Goal: Book appointment/travel/reservation

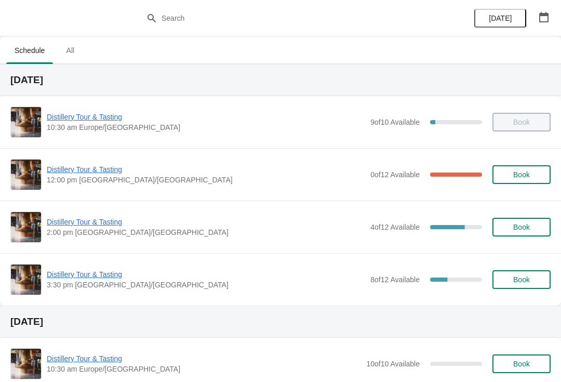
click at [536, 24] on button "button" at bounding box center [543, 17] width 19 height 19
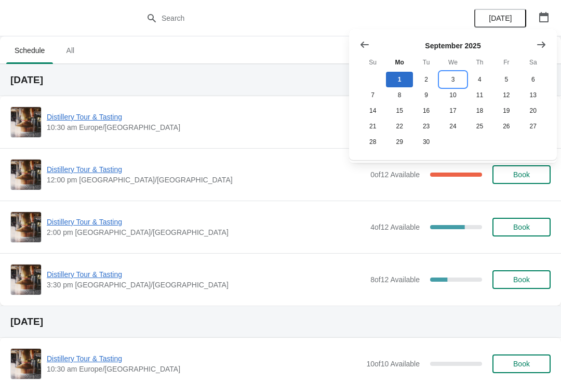
click at [451, 80] on button "3" at bounding box center [452, 80] width 26 height 16
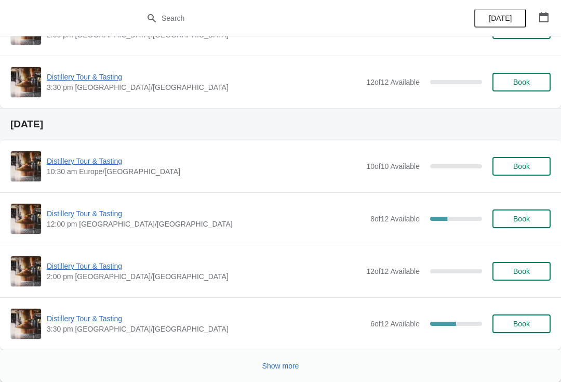
scroll to position [1771, 0]
click at [551, 13] on button "button" at bounding box center [543, 17] width 19 height 19
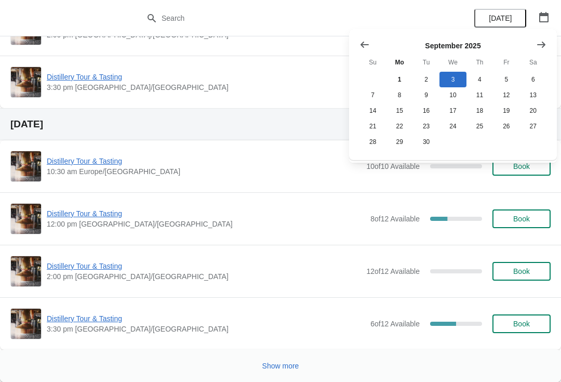
click at [549, 40] on button "Show next month, October 2025" at bounding box center [541, 44] width 19 height 19
click at [543, 46] on icon "Show next month, November 2025" at bounding box center [541, 44] width 8 height 6
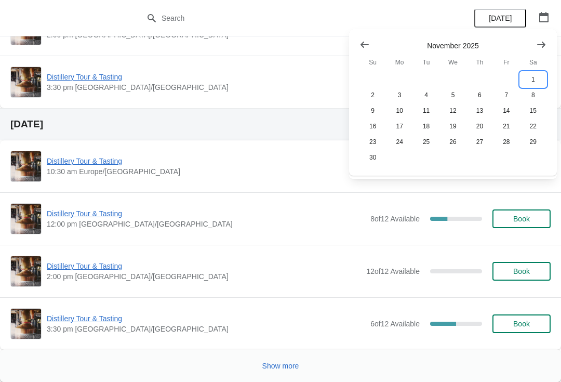
click at [536, 78] on button "1" at bounding box center [533, 80] width 26 height 16
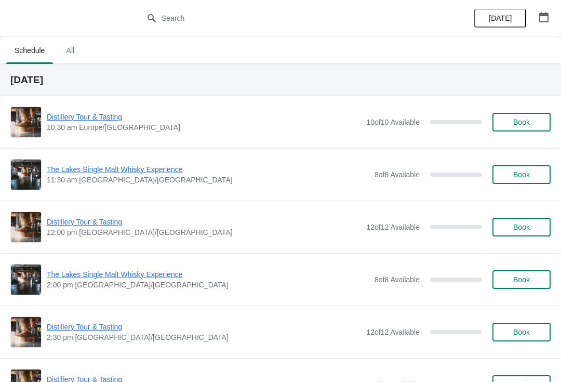
scroll to position [0, 0]
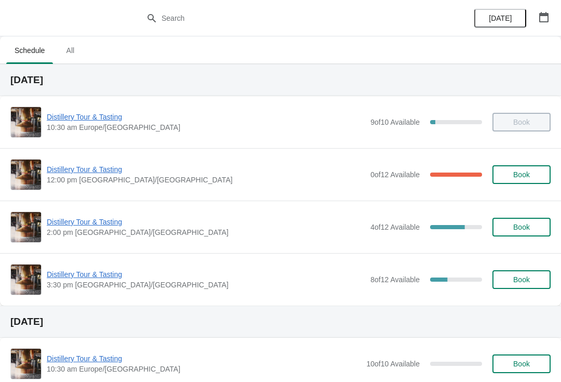
click at [545, 18] on icon "button" at bounding box center [543, 17] width 10 height 10
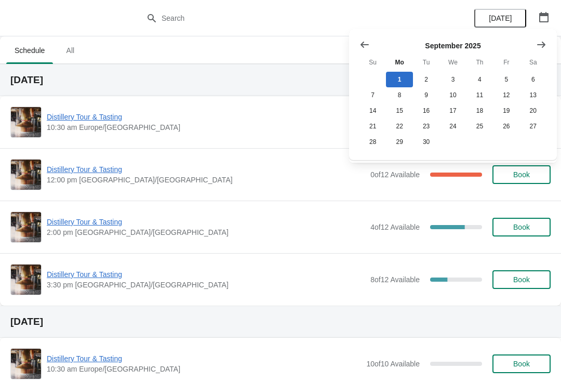
click at [539, 41] on icon "Show next month, October 2025" at bounding box center [541, 44] width 10 height 10
click at [539, 46] on icon "Show next month, November 2025" at bounding box center [541, 44] width 10 height 10
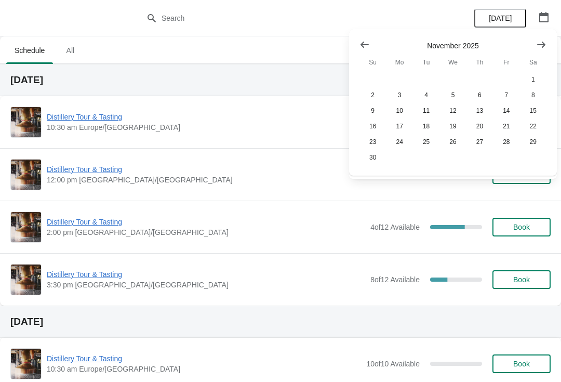
click at [360, 38] on button "Show previous month, October 2025" at bounding box center [364, 44] width 19 height 19
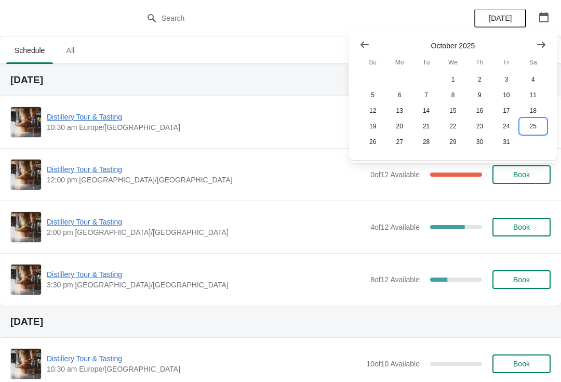
click at [529, 128] on button "25" at bounding box center [533, 126] width 26 height 16
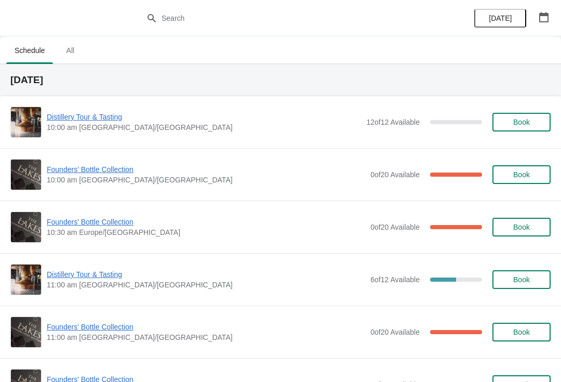
click at [552, 18] on button "button" at bounding box center [543, 17] width 19 height 19
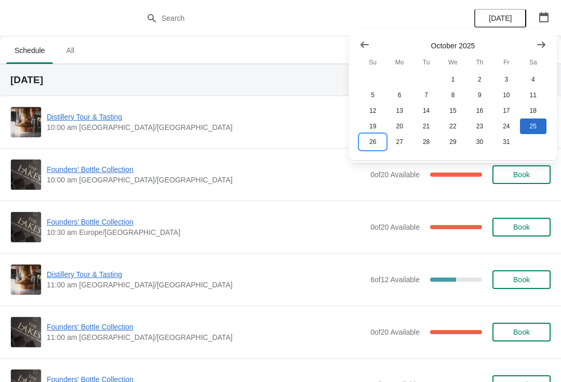
click at [371, 142] on button "26" at bounding box center [372, 142] width 26 height 16
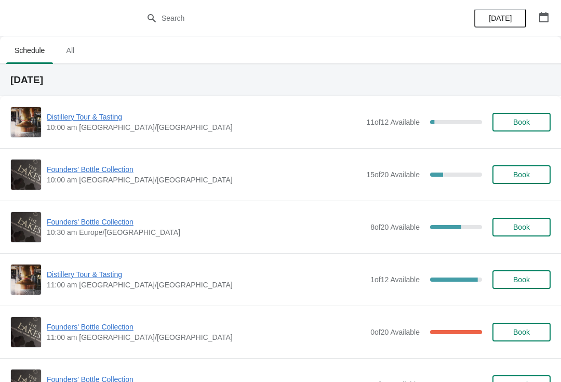
click at [552, 15] on button "button" at bounding box center [543, 17] width 19 height 19
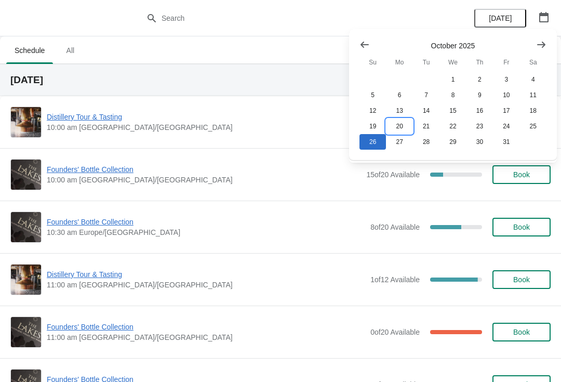
click at [398, 122] on button "20" at bounding box center [399, 126] width 26 height 16
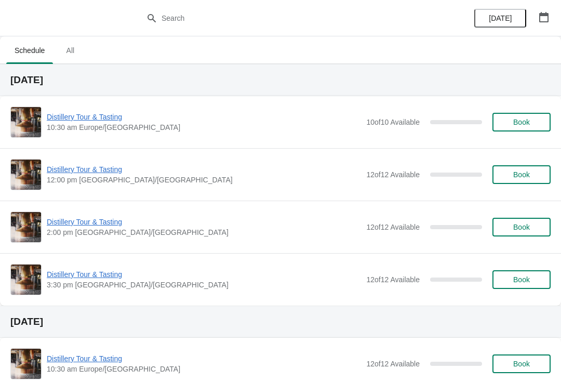
click at [544, 23] on button "button" at bounding box center [543, 17] width 19 height 19
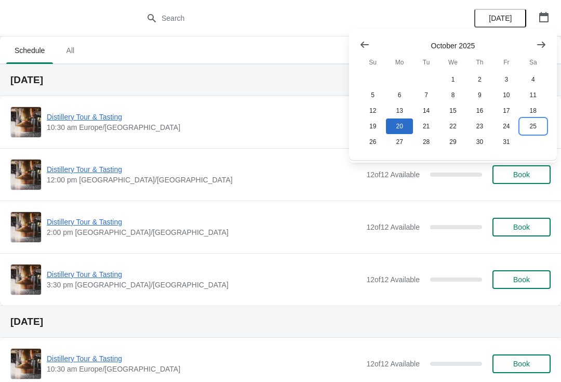
click at [540, 129] on button "25" at bounding box center [533, 126] width 26 height 16
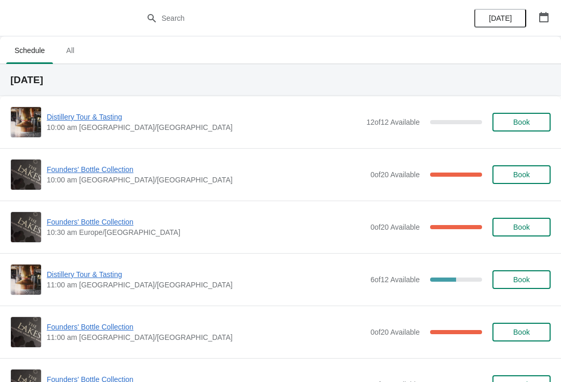
click at [542, 23] on button "button" at bounding box center [543, 17] width 19 height 19
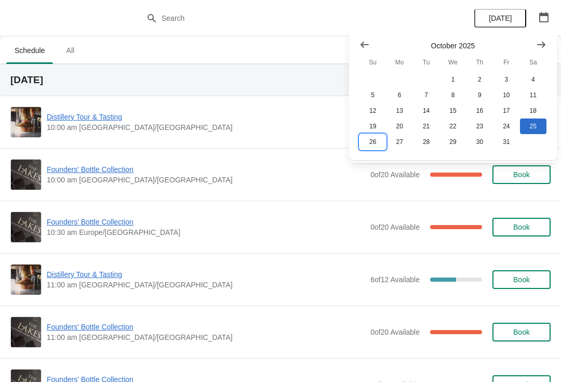
click at [372, 149] on button "26" at bounding box center [372, 142] width 26 height 16
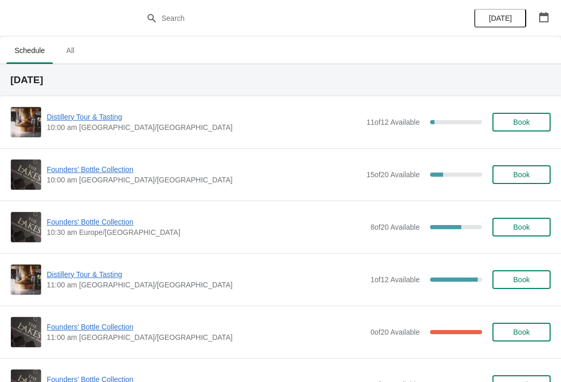
click at [524, 229] on span "Book" at bounding box center [521, 227] width 17 height 8
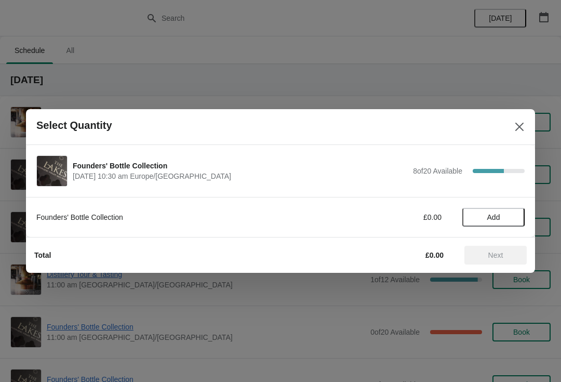
click at [494, 216] on span "Add" at bounding box center [493, 217] width 13 height 8
click at [497, 257] on span "Next" at bounding box center [495, 255] width 15 height 8
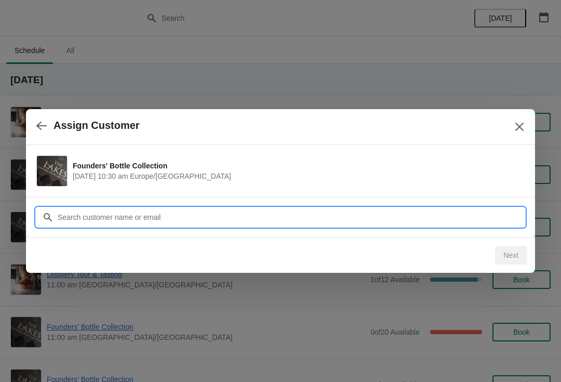
click at [143, 213] on input "Customer" at bounding box center [290, 217] width 467 height 19
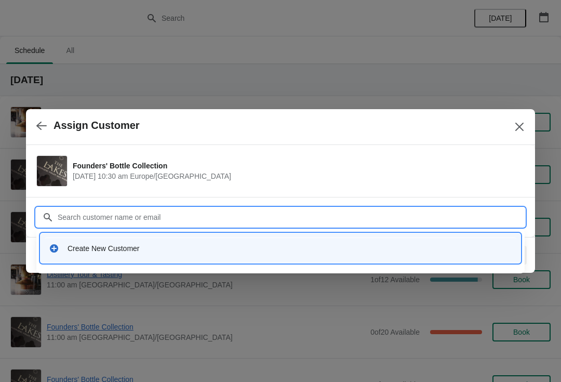
click at [112, 250] on div "Create New Customer" at bounding box center [289, 248] width 444 height 10
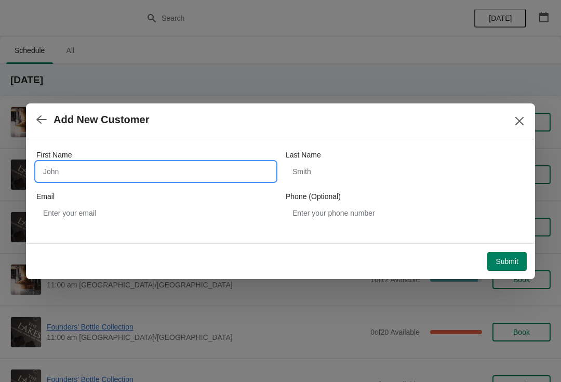
click at [100, 171] on input "First Name" at bounding box center [155, 171] width 239 height 19
type input "O"
type input "[PERSON_NAME]"
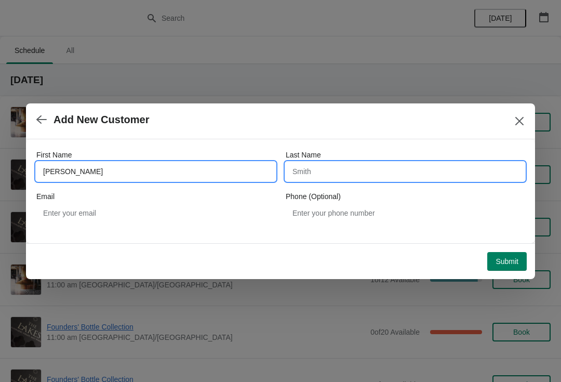
click at [372, 179] on input "Last Name" at bounding box center [404, 171] width 239 height 19
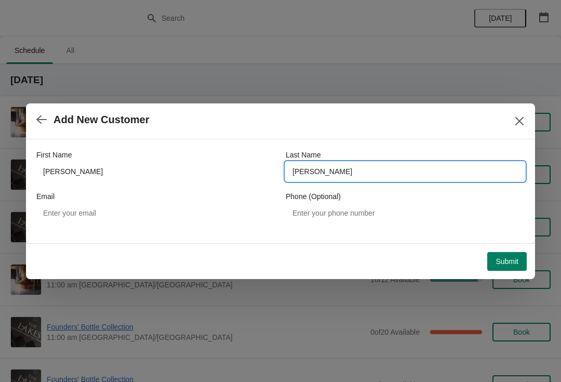
type input "[PERSON_NAME]"
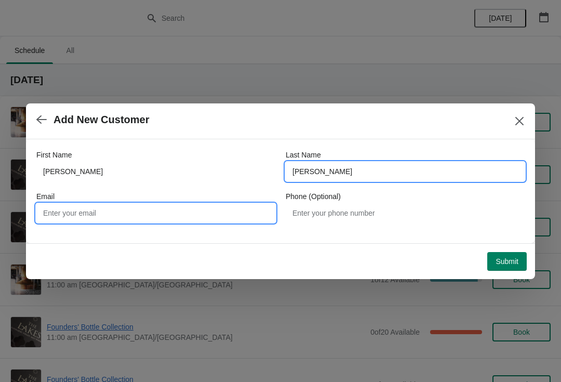
click at [128, 213] on input "Email" at bounding box center [155, 212] width 239 height 19
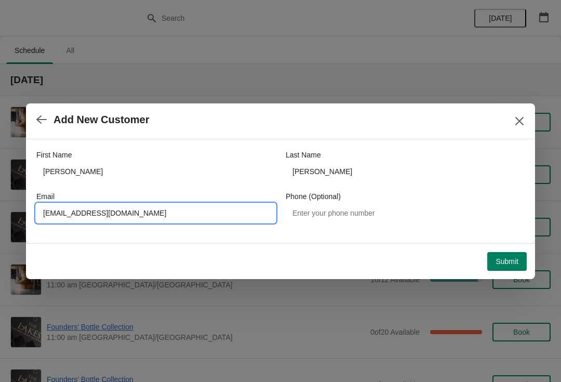
type input "[EMAIL_ADDRESS][DOMAIN_NAME]"
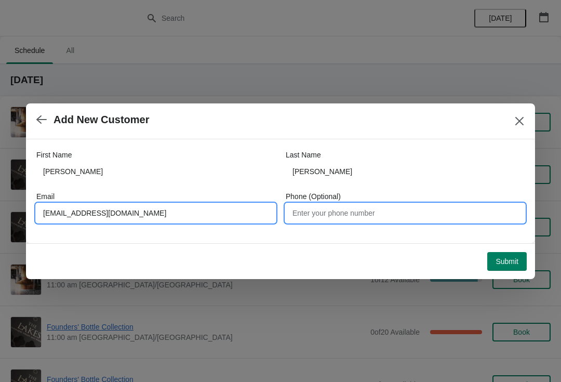
click at [362, 213] on input "Phone (Optional)" at bounding box center [404, 212] width 239 height 19
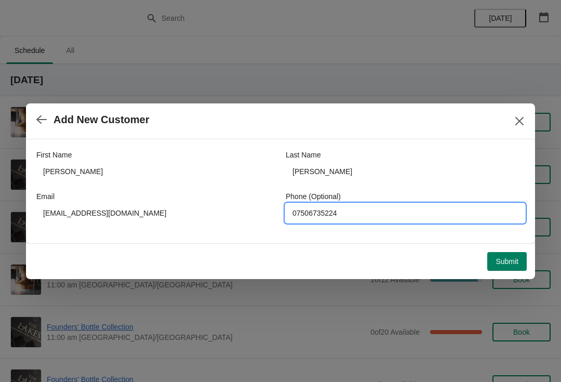
type input "07506735224"
click at [498, 264] on span "Submit" at bounding box center [506, 261] width 23 height 8
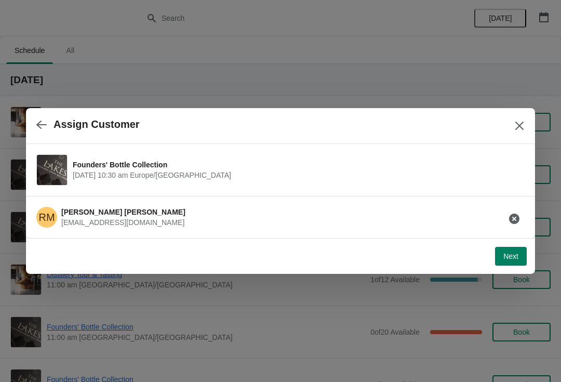
click at [505, 258] on span "Next" at bounding box center [510, 256] width 15 height 8
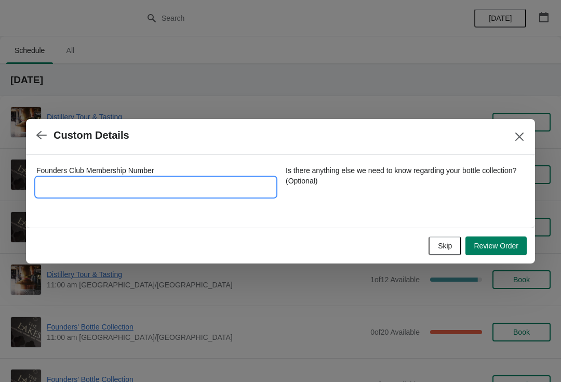
click at [127, 178] on input "Founders Club Membership Number" at bounding box center [155, 187] width 239 height 19
type input "10482015"
click at [503, 244] on span "Review Order" at bounding box center [495, 245] width 45 height 8
